Goal: Navigation & Orientation: Find specific page/section

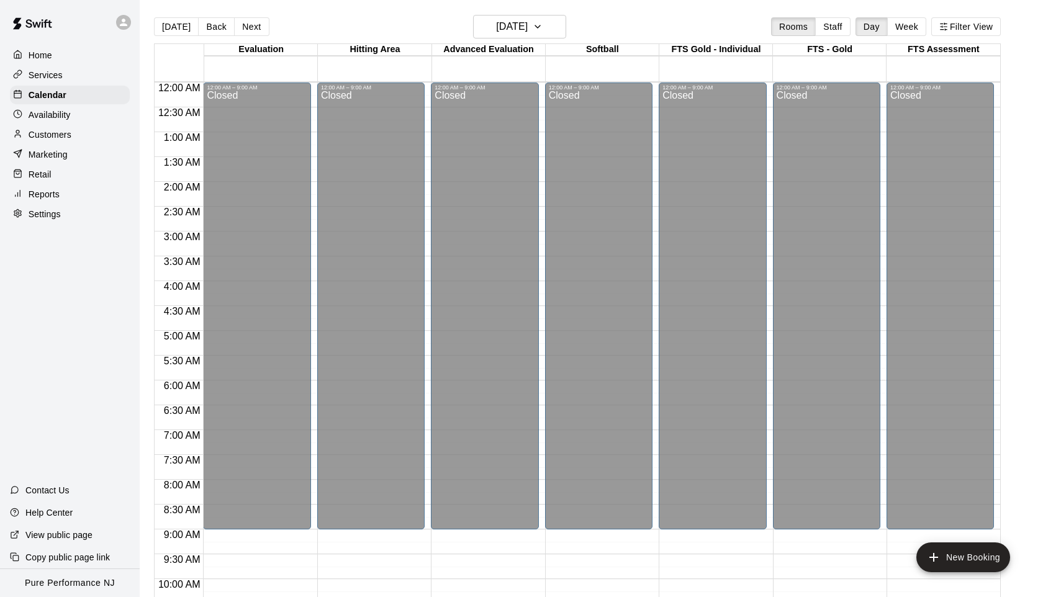
scroll to position [627, 0]
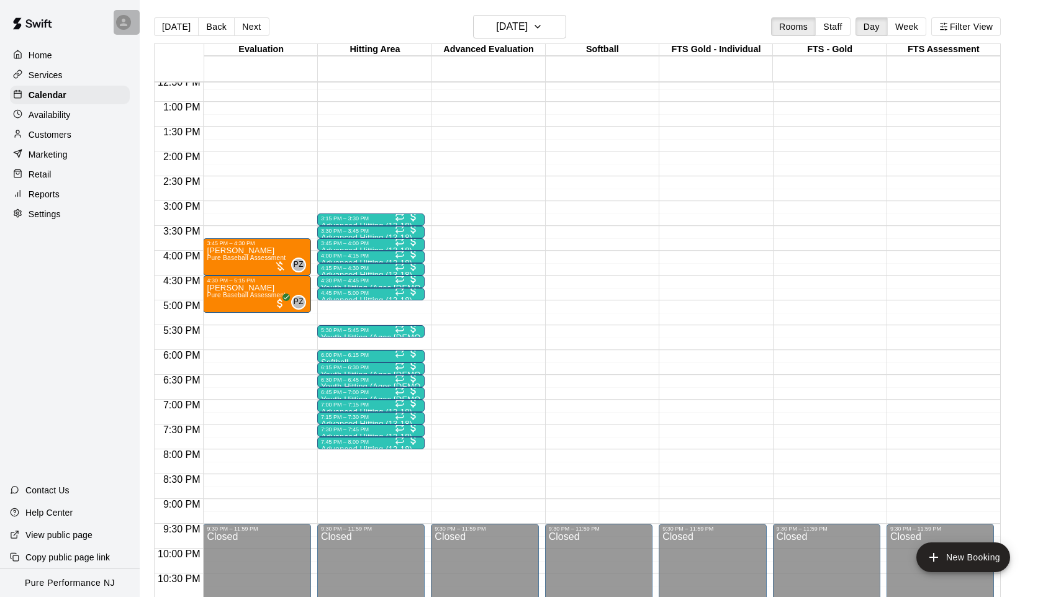
click at [124, 23] on icon at bounding box center [123, 22] width 7 height 7
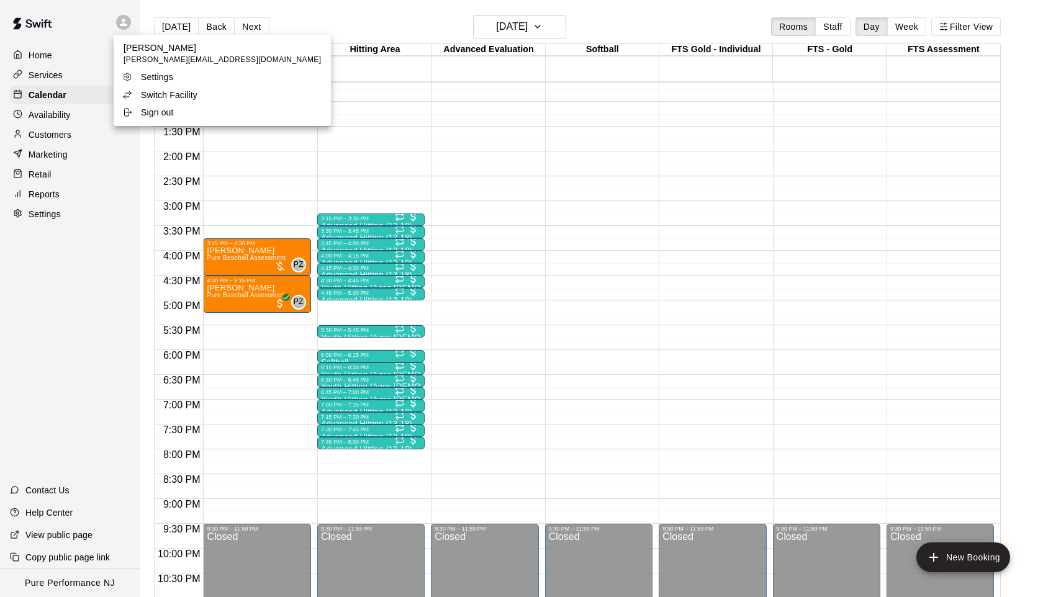
click at [124, 23] on div at bounding box center [521, 298] width 1043 height 597
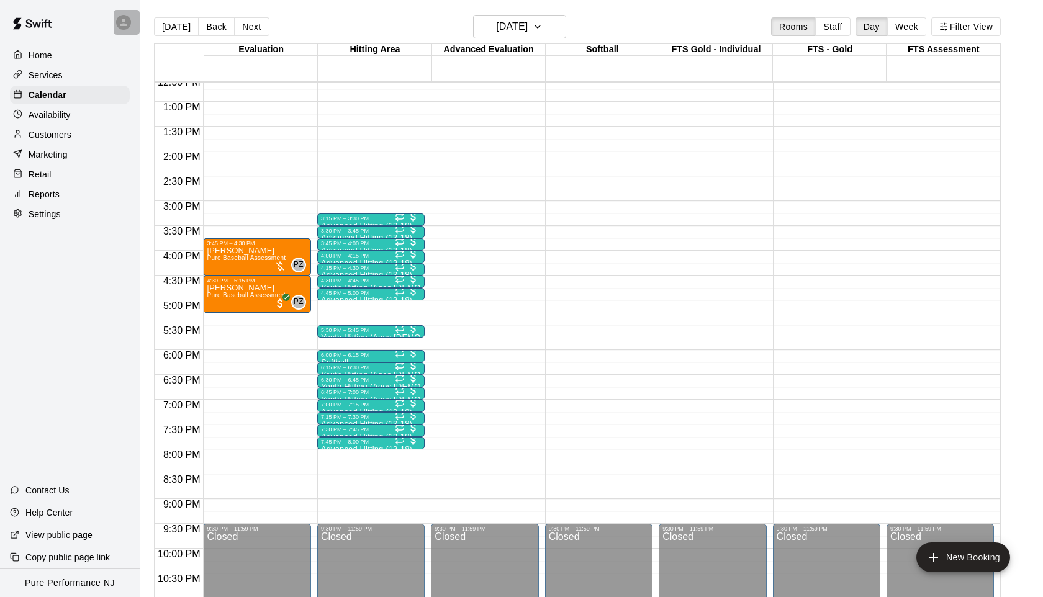
click at [124, 23] on icon at bounding box center [123, 22] width 7 height 7
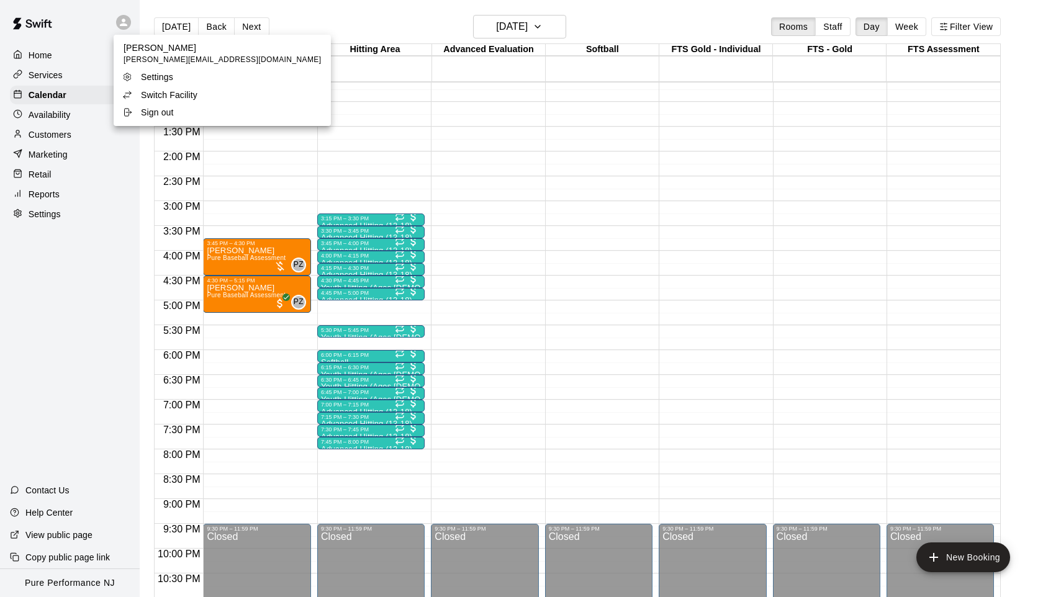
click at [143, 94] on p "Switch Facility" at bounding box center [169, 95] width 57 height 12
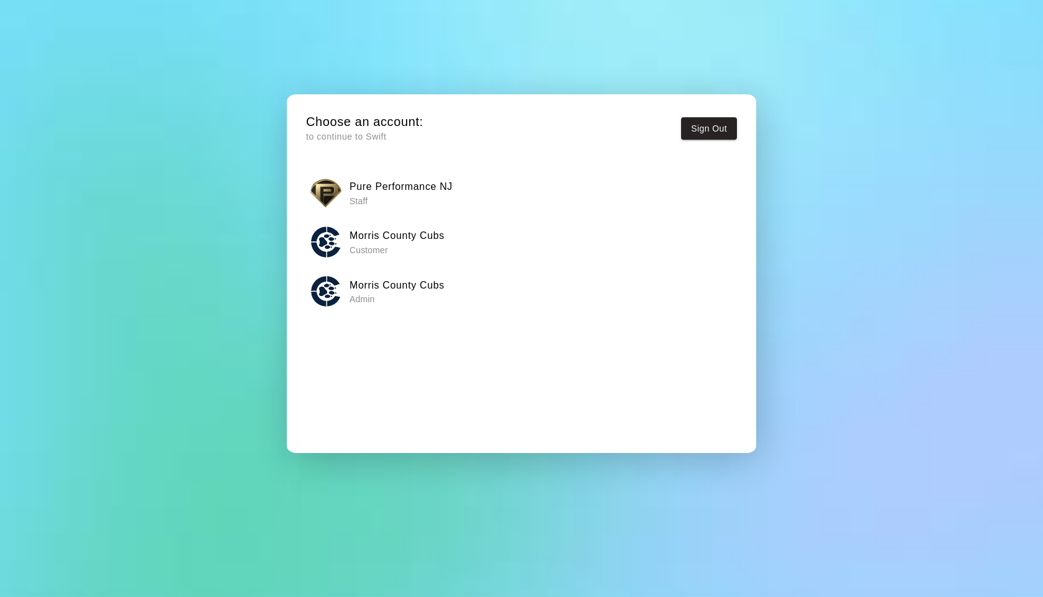
click at [355, 286] on h6 "Morris County Cubs" at bounding box center [397, 286] width 95 height 16
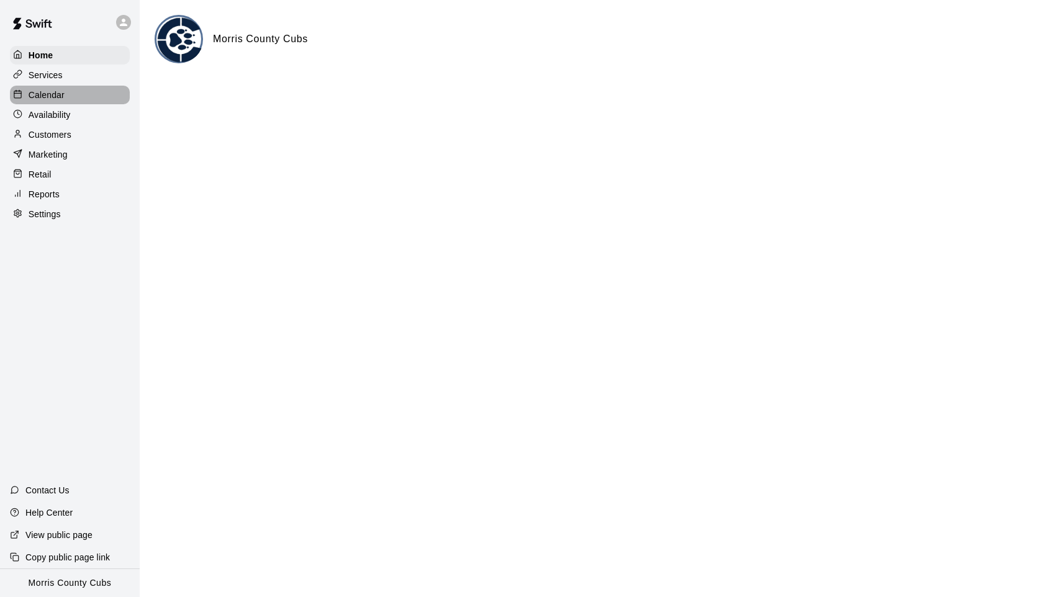
click at [45, 95] on p "Calendar" at bounding box center [47, 95] width 36 height 12
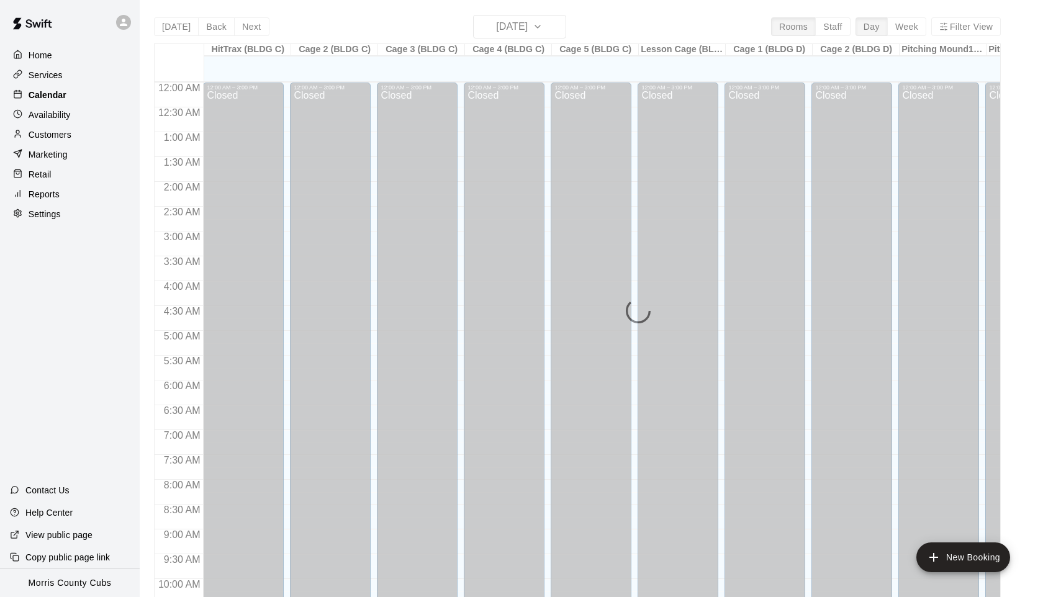
scroll to position [627, 0]
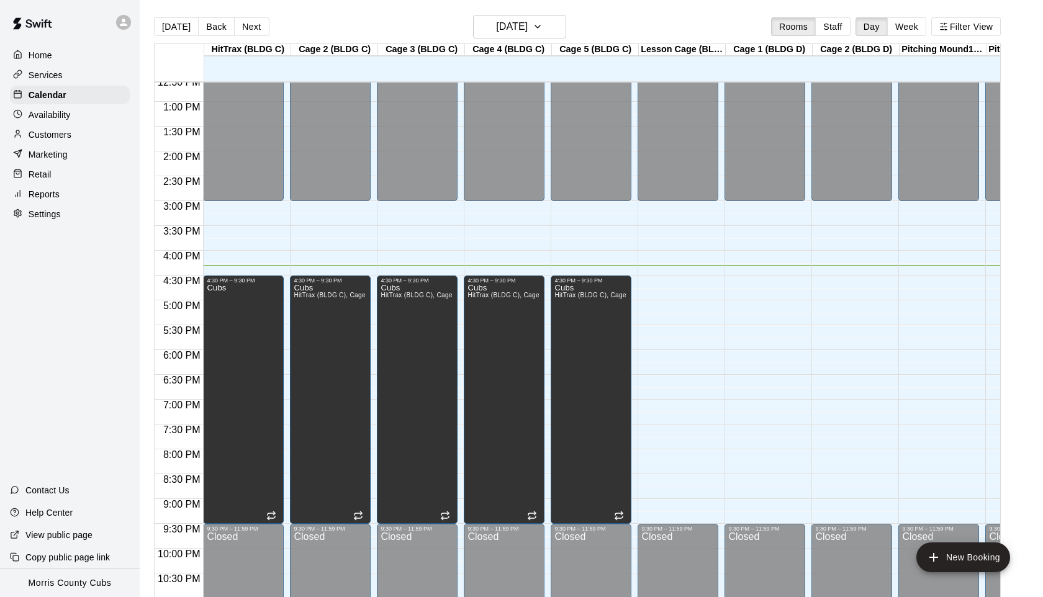
click at [690, 49] on div "Lesson Cage (BLDG C)" at bounding box center [682, 50] width 87 height 12
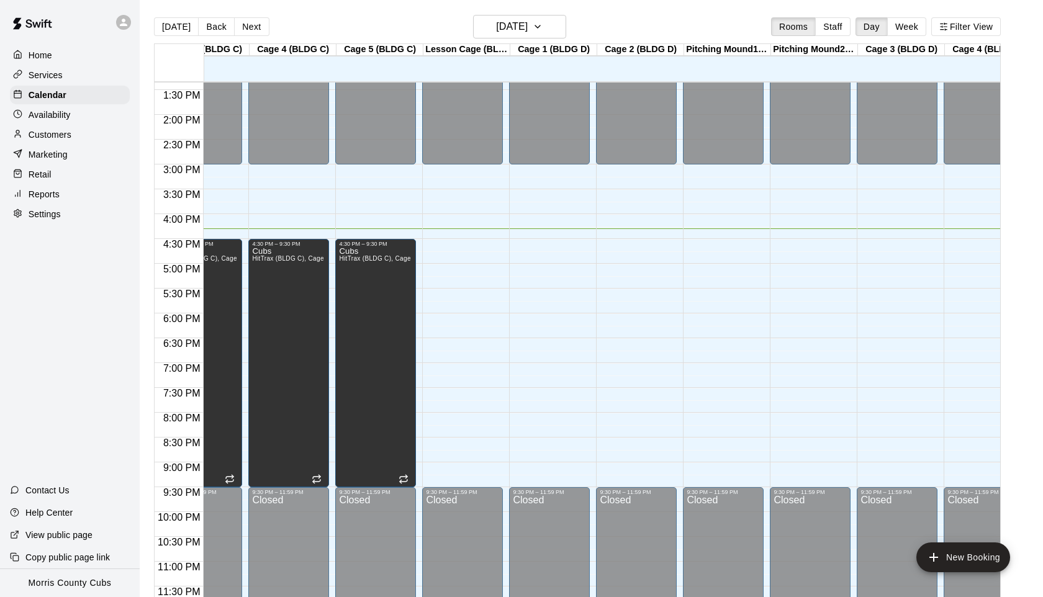
scroll to position [0, 0]
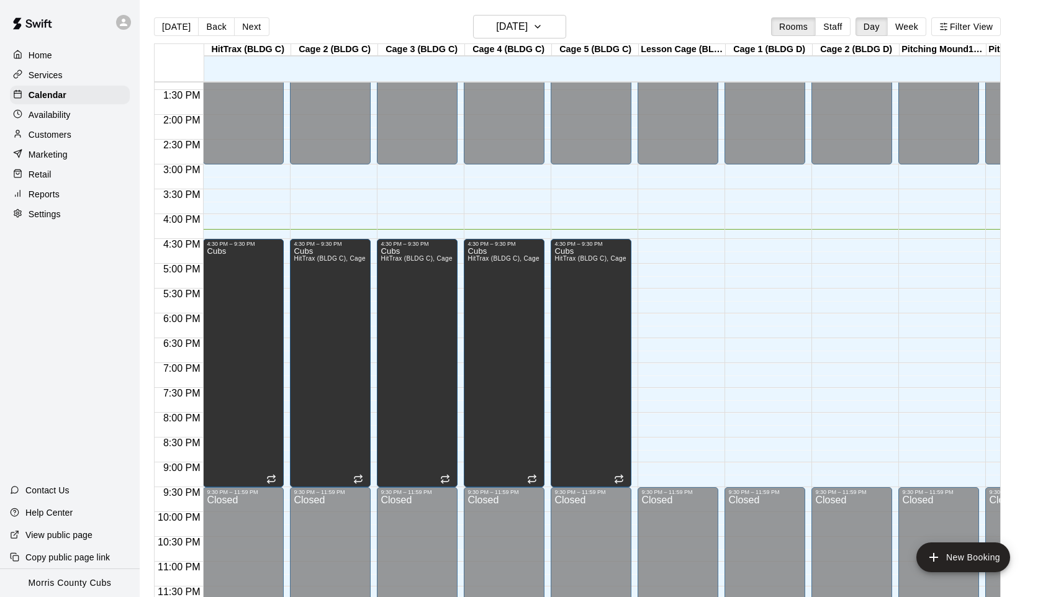
click at [704, 341] on div "12:00 AM – 3:00 PM Closed 9:30 PM – 11:59 PM Closed" at bounding box center [678, 15] width 81 height 1193
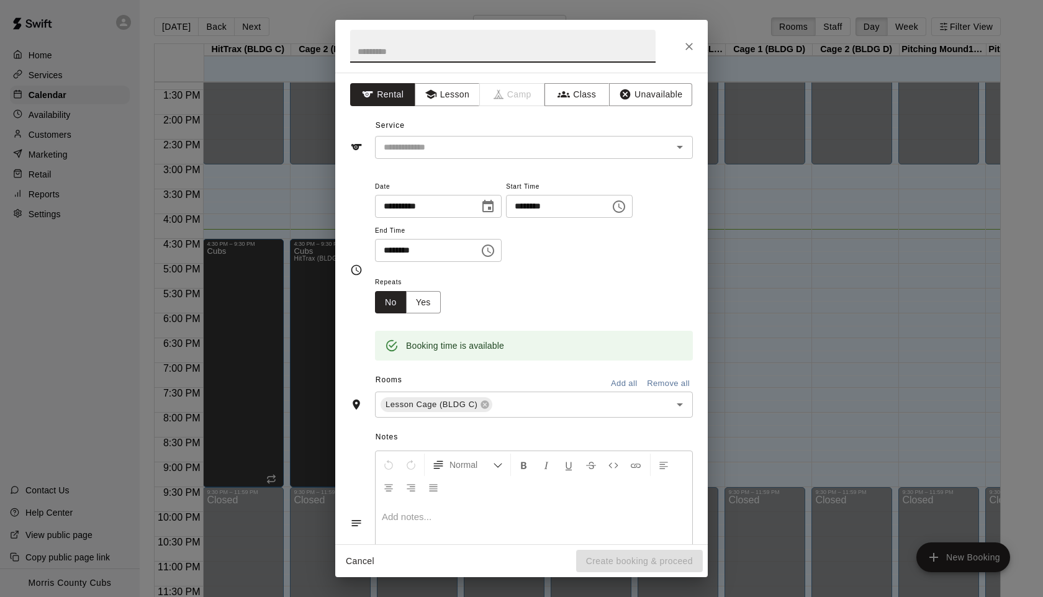
click at [691, 49] on icon "Close" at bounding box center [689, 46] width 7 height 7
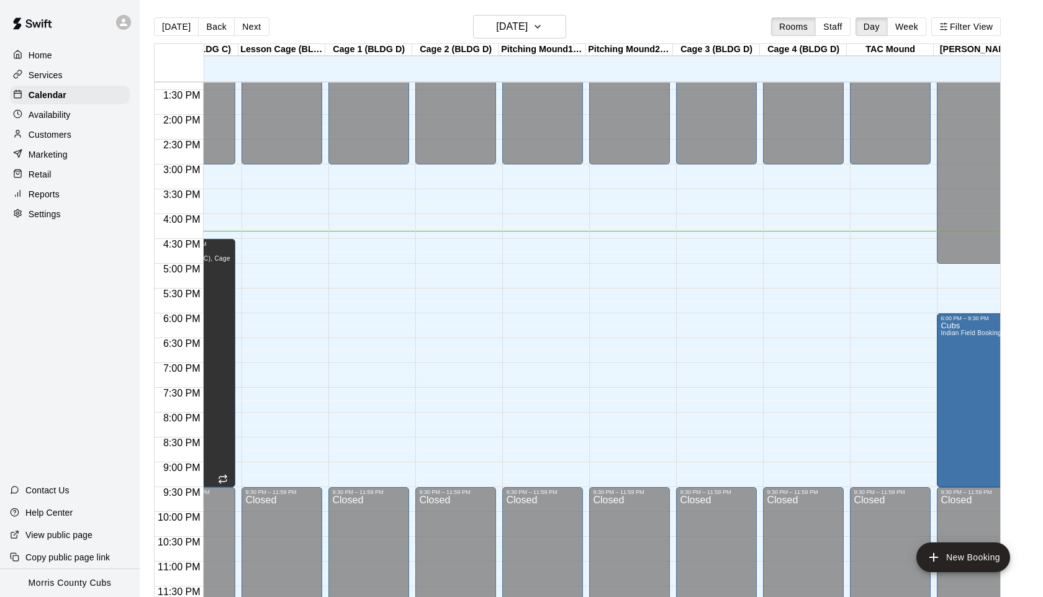
scroll to position [0, 383]
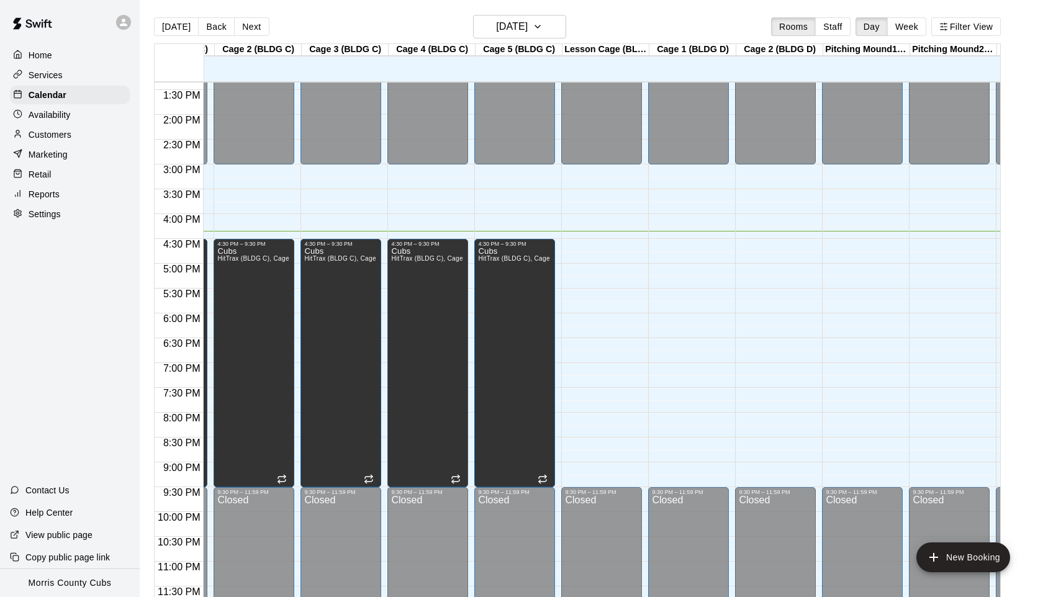
click at [639, 52] on div "Lesson Cage (BLDG C)" at bounding box center [606, 50] width 87 height 12
